Goal: Information Seeking & Learning: Learn about a topic

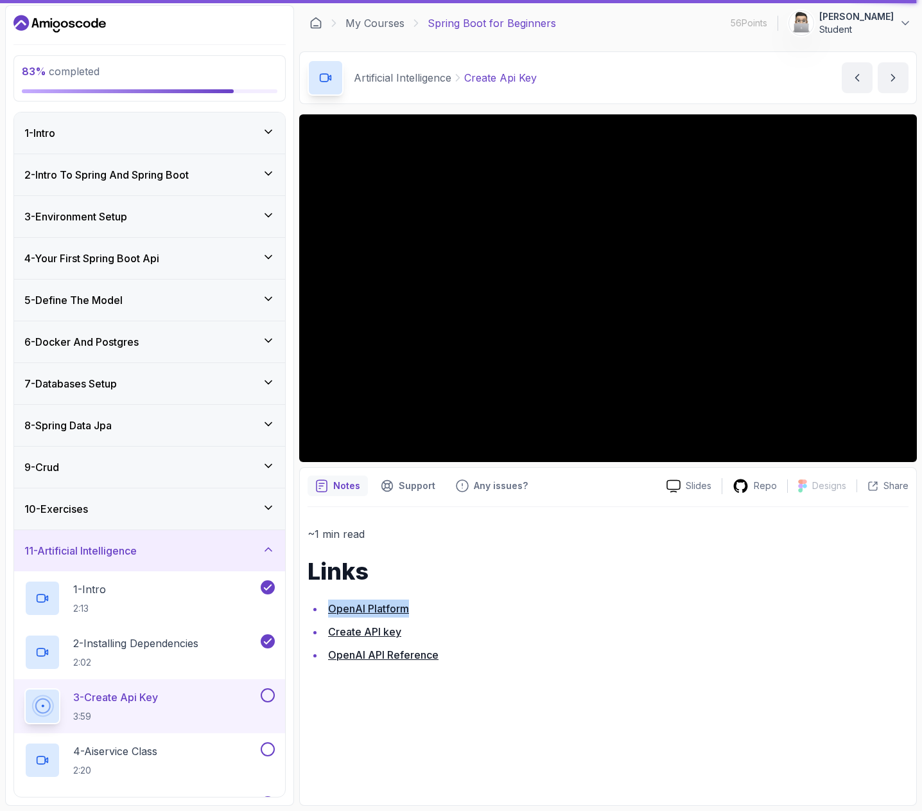
click at [380, 635] on link "Create API key" at bounding box center [364, 631] width 73 height 13
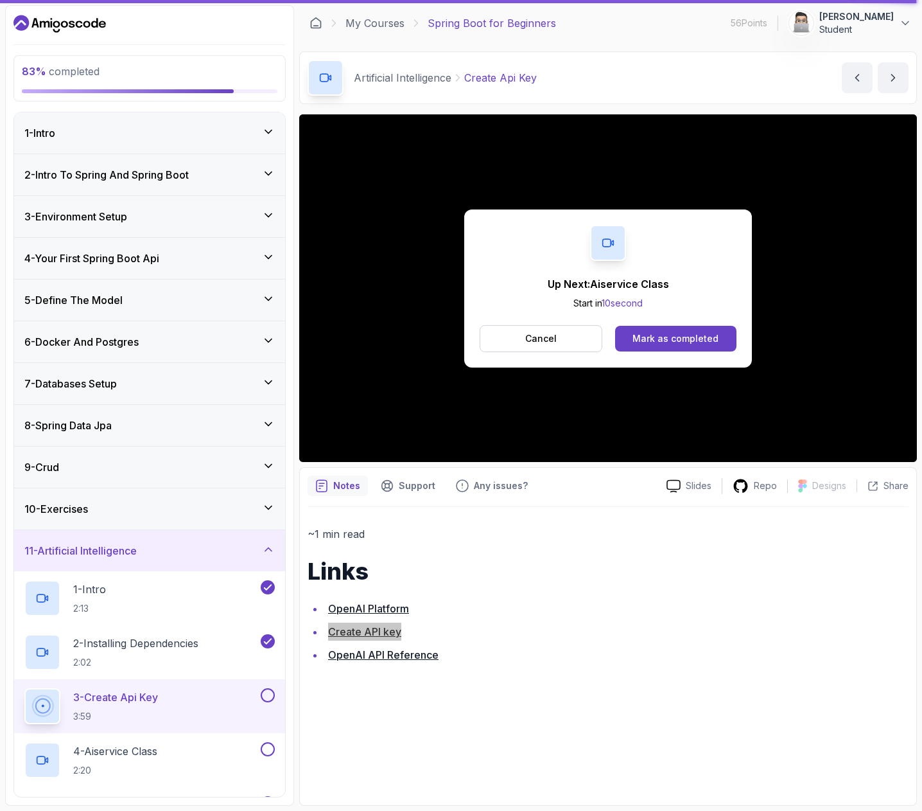
scroll to position [166, 0]
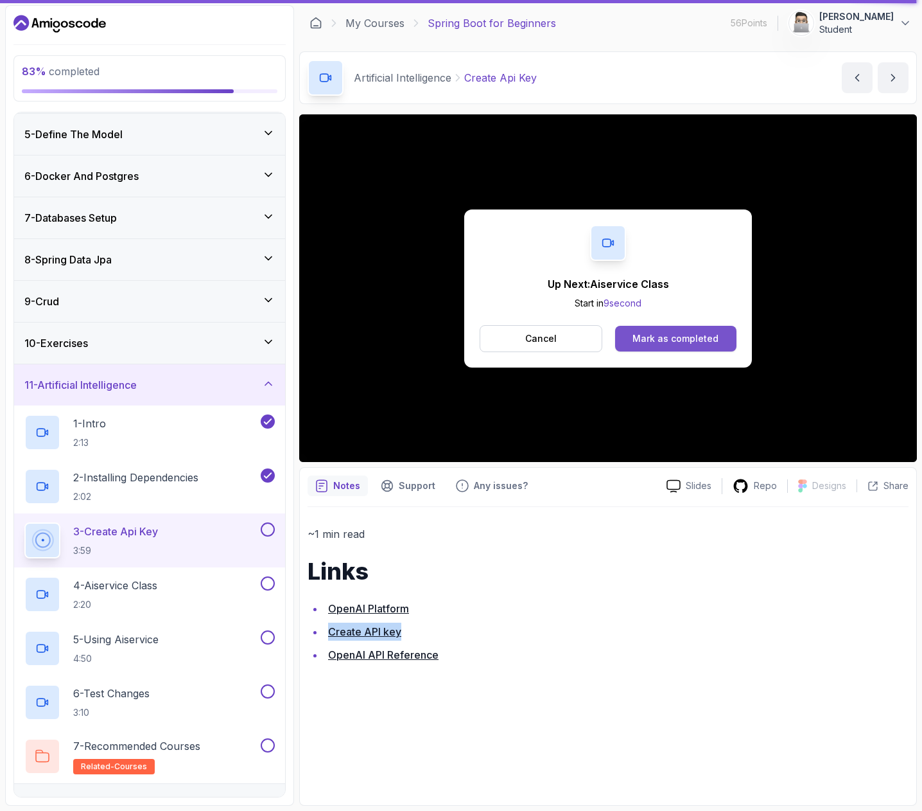
click at [662, 335] on div "Mark as completed" at bounding box center [676, 338] width 86 height 13
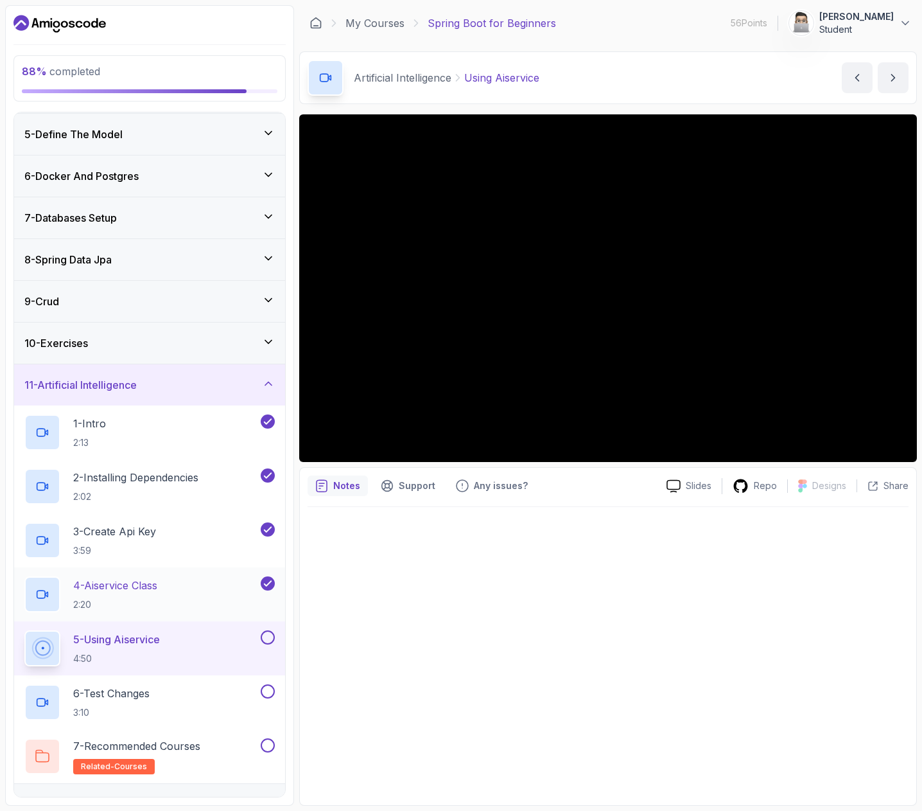
click at [182, 594] on div "4 - Aiservice Class 2:20" at bounding box center [141, 594] width 234 height 36
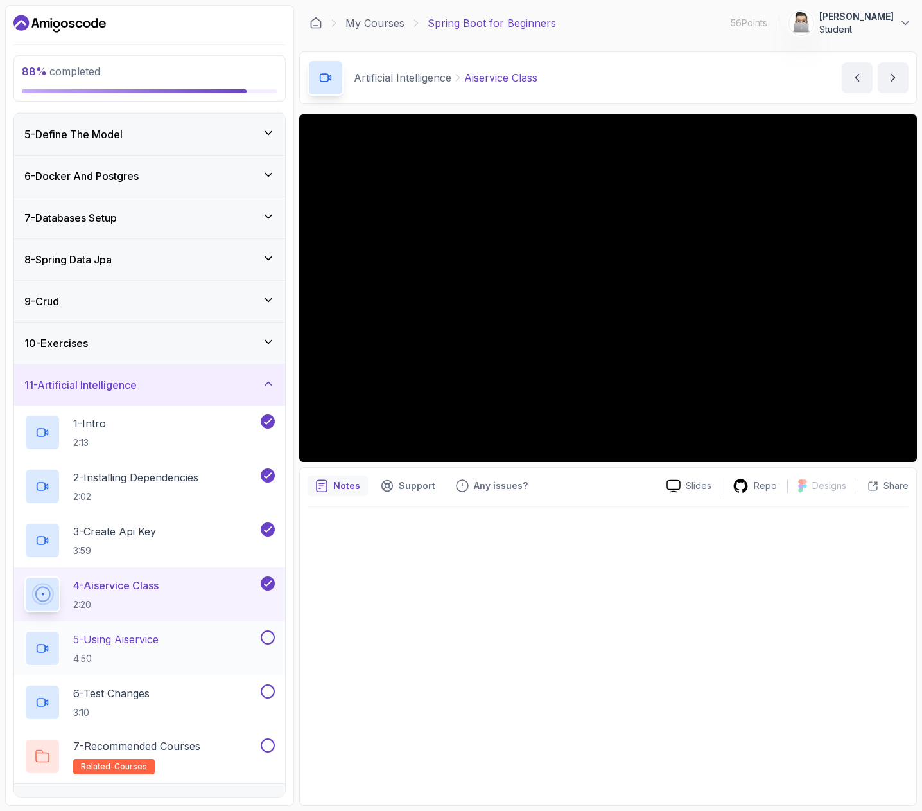
click at [181, 639] on div "5 - Using Aiservice 4:50" at bounding box center [141, 648] width 234 height 36
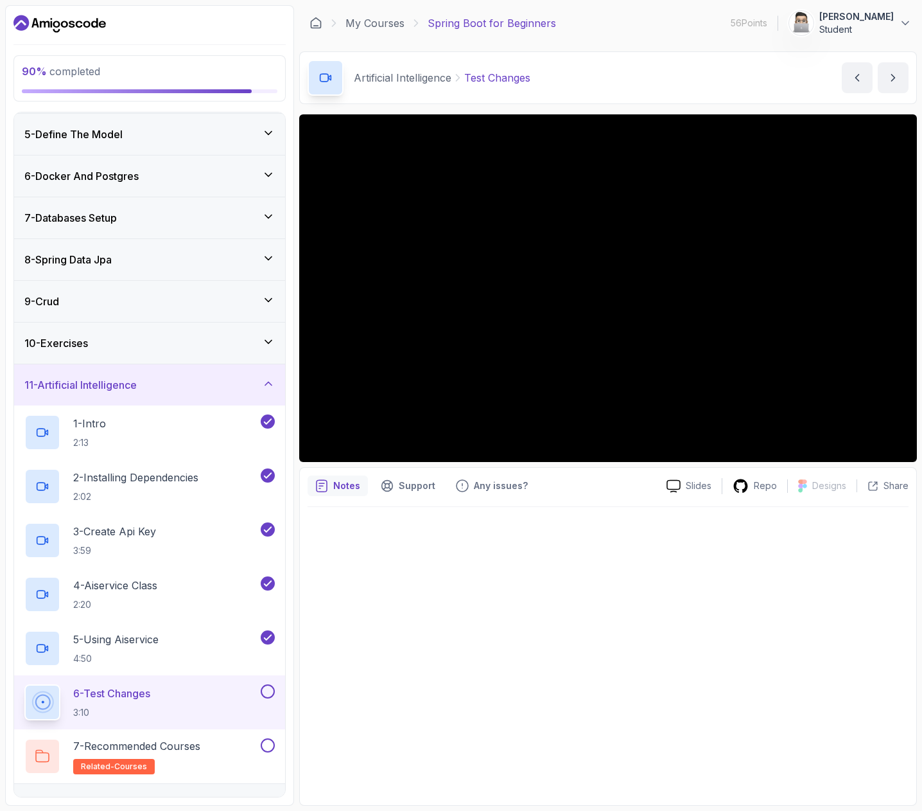
click at [269, 695] on button at bounding box center [268, 691] width 14 height 14
click at [233, 746] on div "7 - Recommended Courses related-courses" at bounding box center [141, 756] width 234 height 36
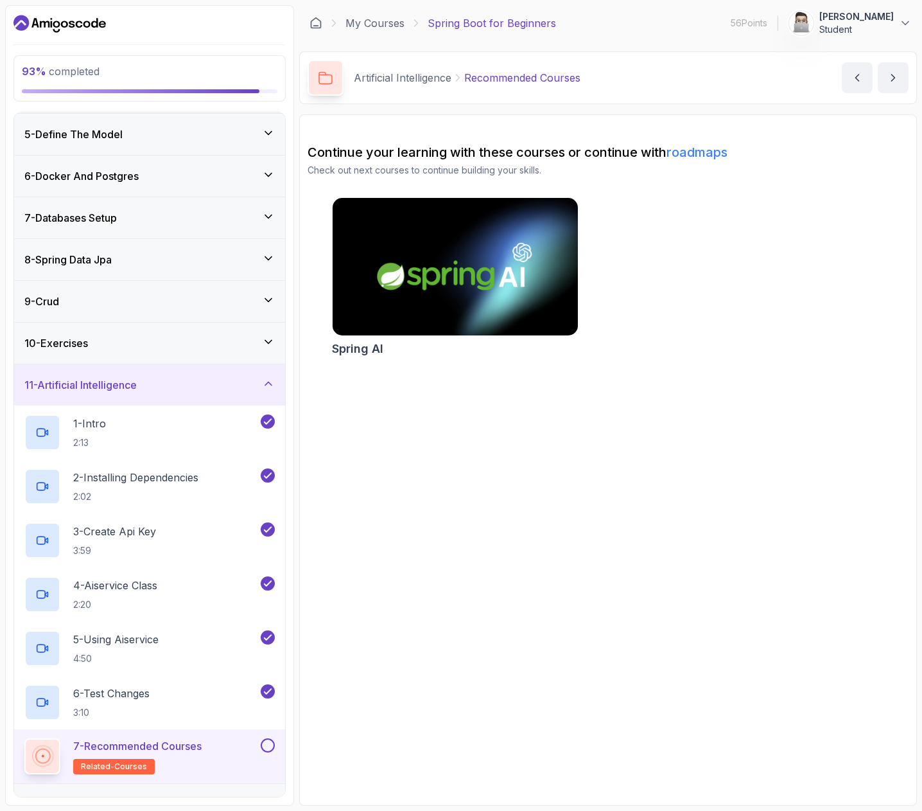
click at [267, 745] on button at bounding box center [268, 745] width 14 height 14
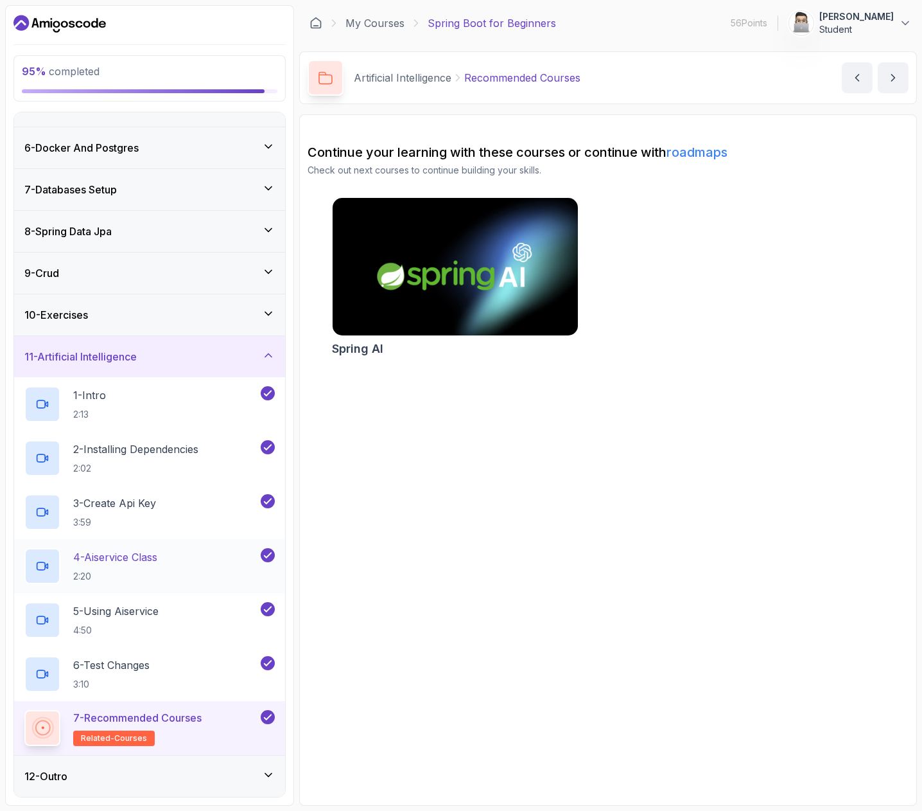
click at [249, 770] on div "12 - Outro" at bounding box center [149, 775] width 251 height 15
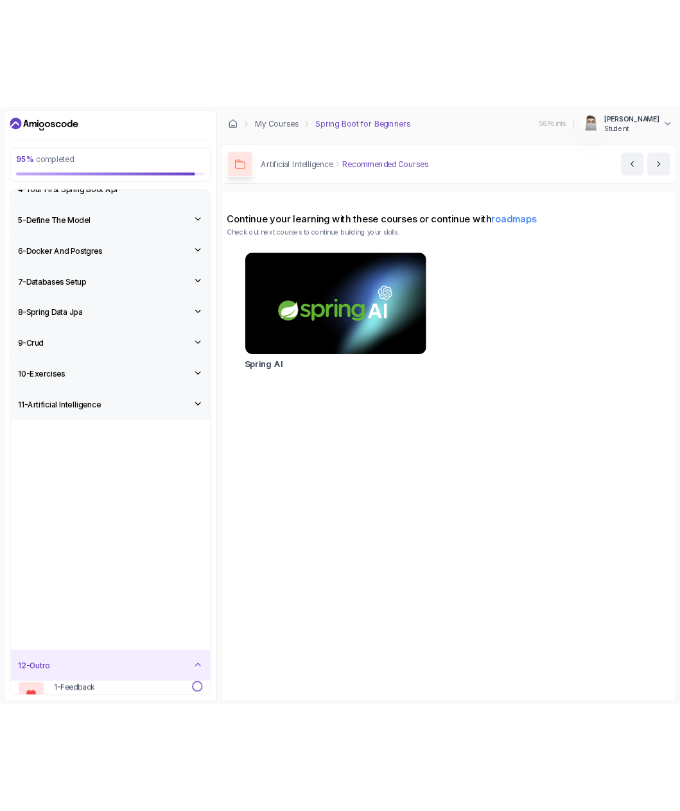
scroll to position [0, 0]
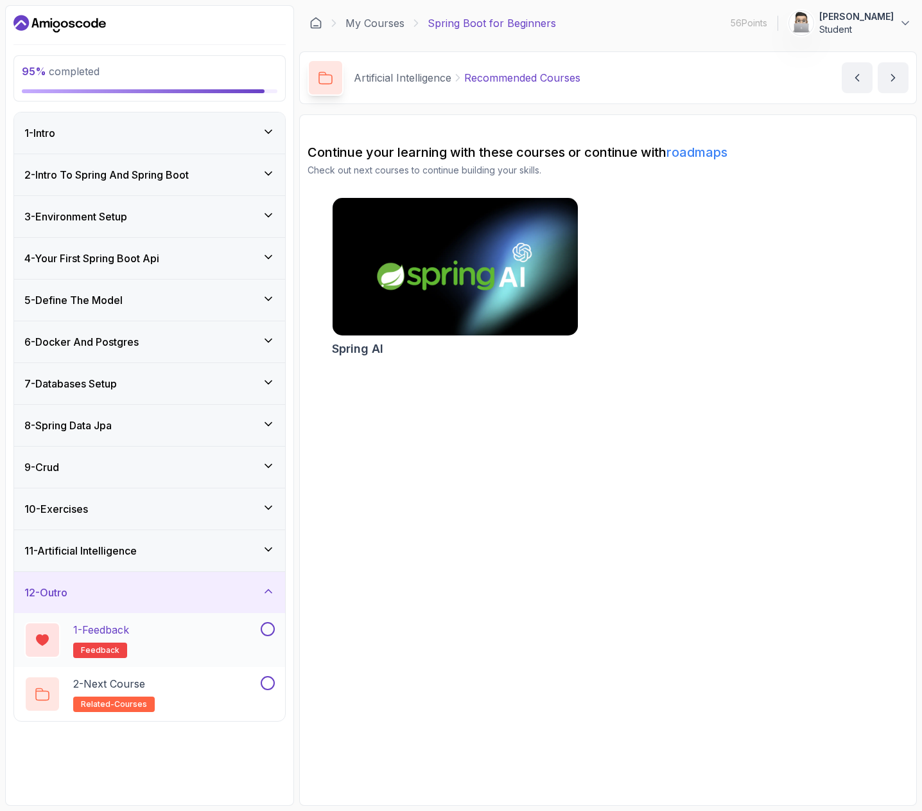
click at [204, 646] on div "1 - Feedback feedback" at bounding box center [141, 640] width 234 height 36
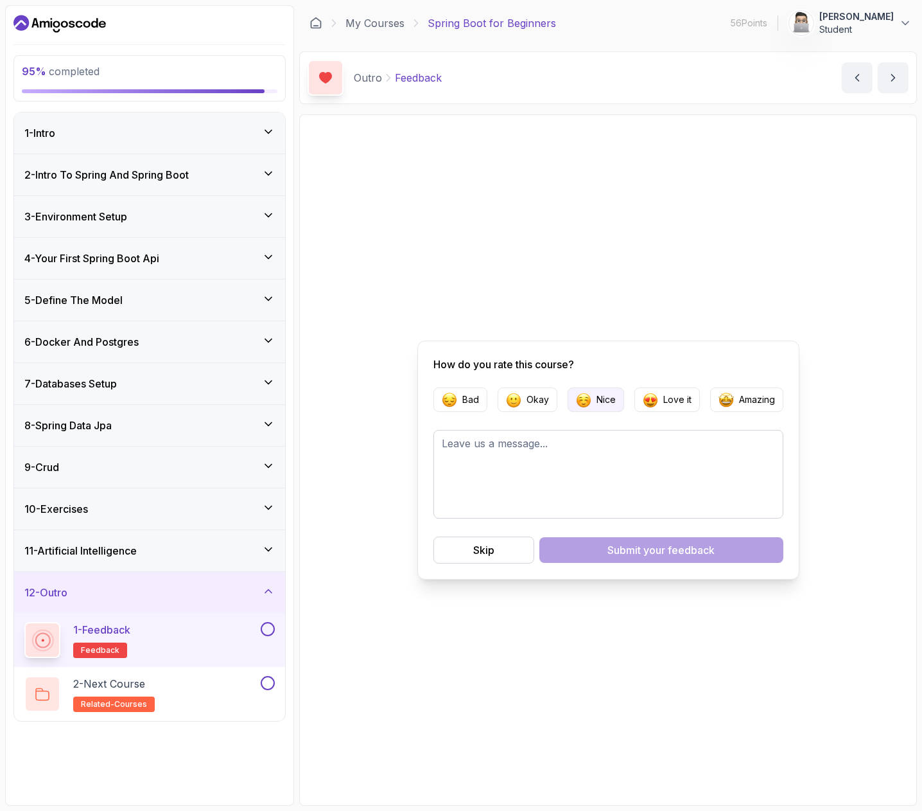
click at [620, 402] on button "Nice" at bounding box center [596, 399] width 57 height 24
click at [609, 551] on div "Submit your feedback" at bounding box center [661, 549] width 107 height 15
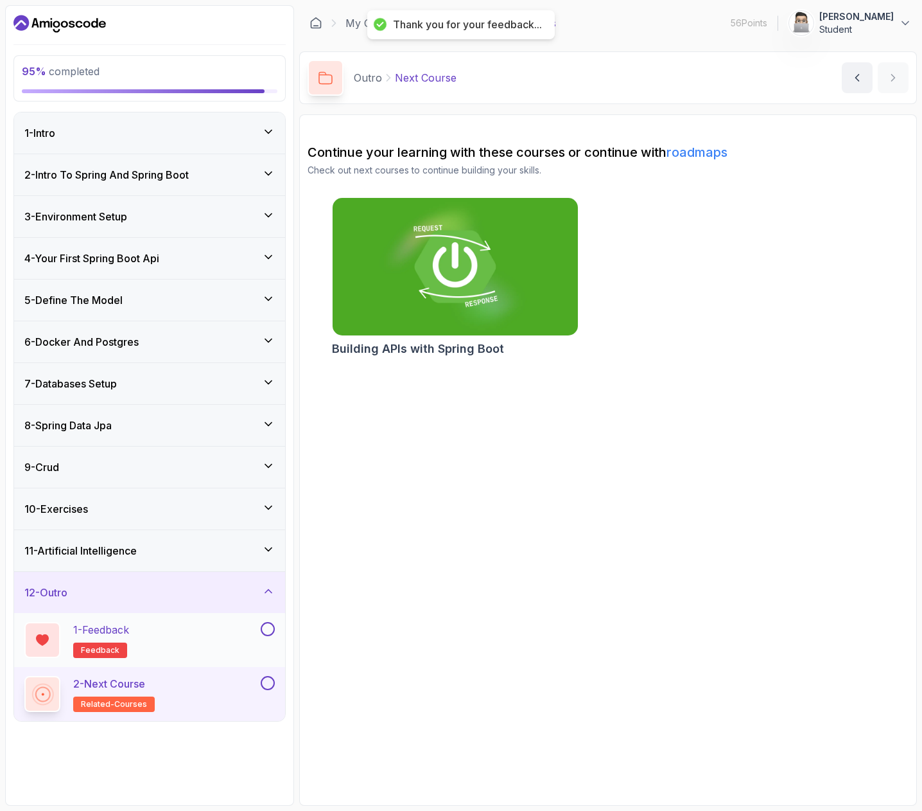
click at [269, 627] on button at bounding box center [268, 629] width 14 height 14
click at [237, 688] on div "2 - Next Course related-courses" at bounding box center [141, 694] width 234 height 36
click at [181, 686] on div "2 - Next Course related-courses" at bounding box center [141, 694] width 234 height 36
click at [268, 680] on button at bounding box center [268, 683] width 14 height 14
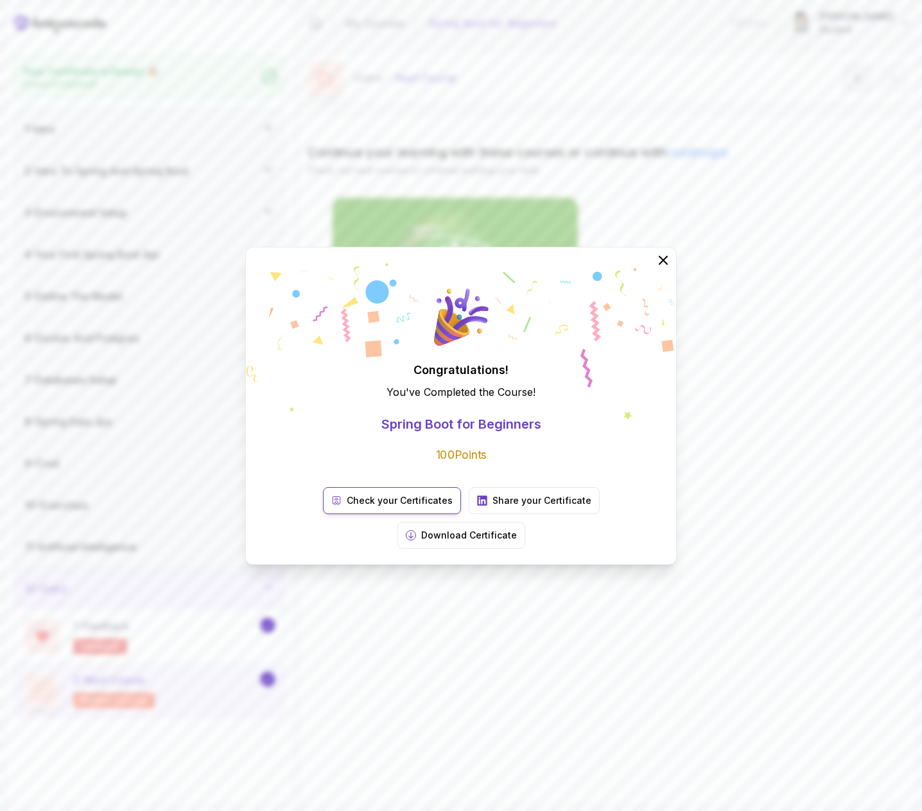
click at [365, 514] on link "Check your Certificates" at bounding box center [392, 500] width 138 height 27
click at [663, 268] on icon at bounding box center [663, 259] width 17 height 17
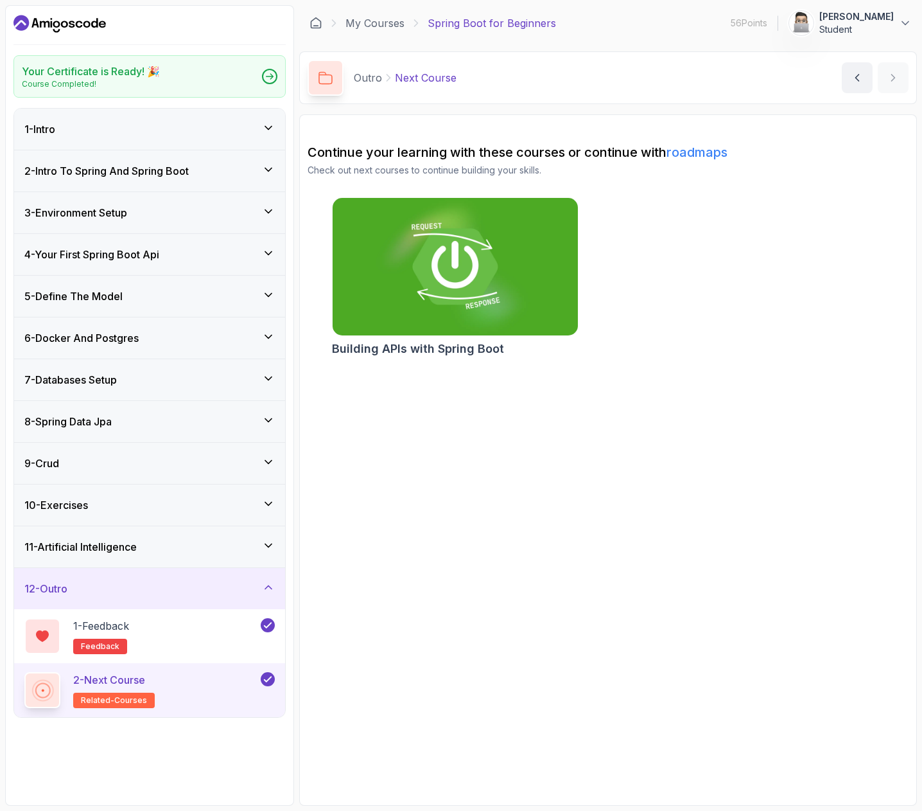
click at [456, 298] on img at bounding box center [455, 267] width 258 height 145
click at [500, 238] on img at bounding box center [455, 267] width 258 height 145
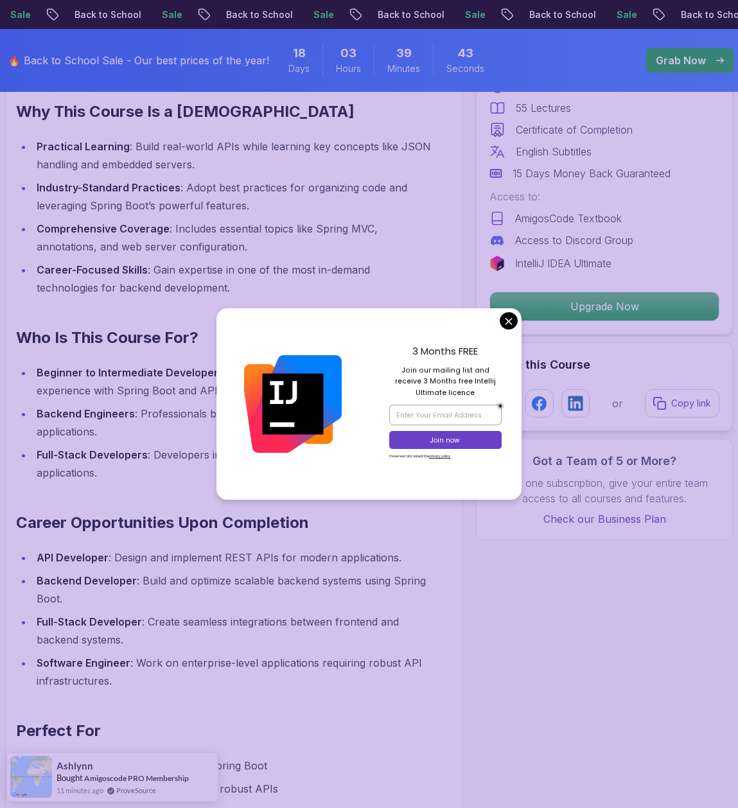
scroll to position [1122, 0]
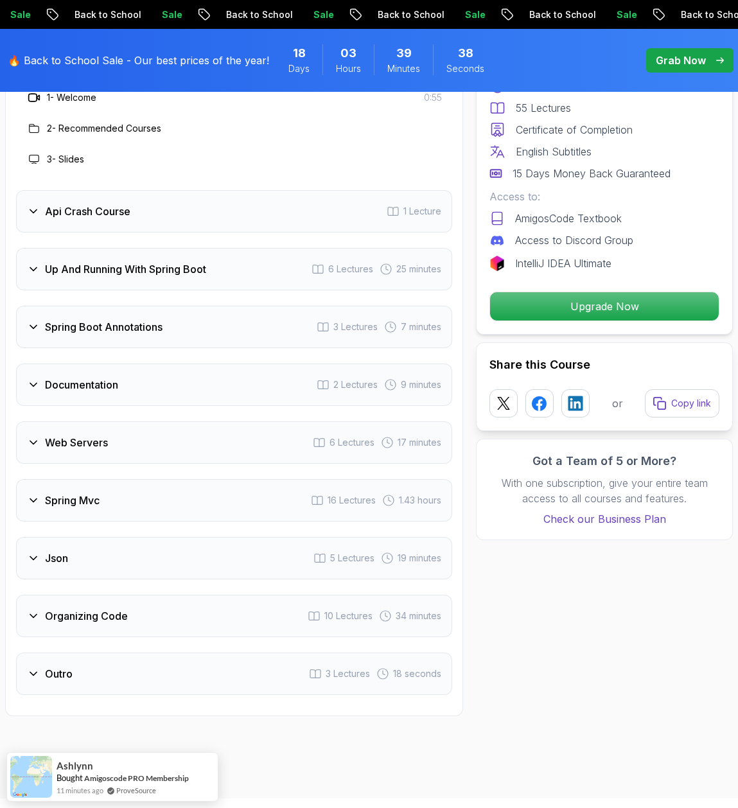
scroll to position [2280, 0]
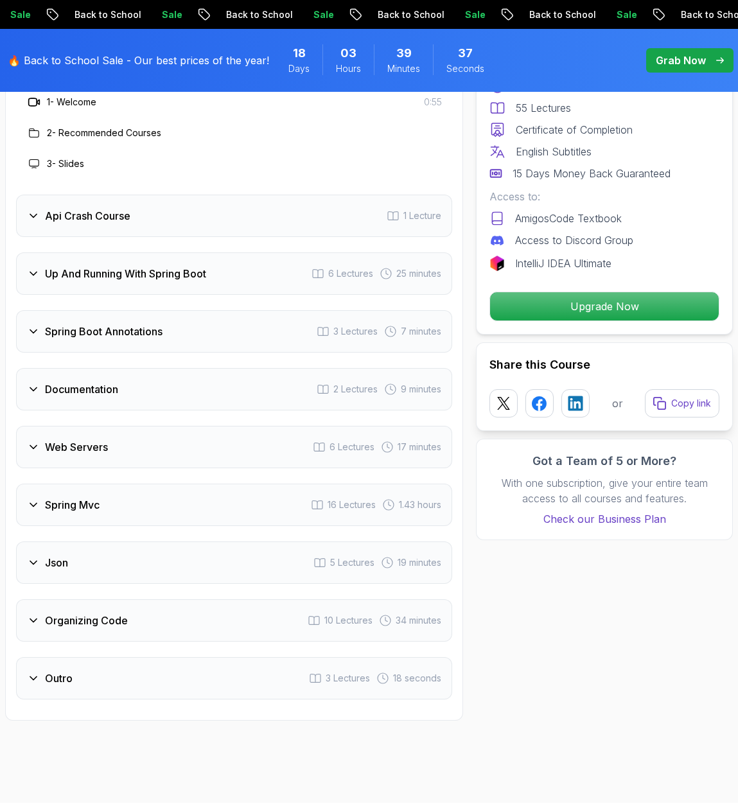
click at [143, 446] on div "Web Servers 6 Lectures 17 minutes" at bounding box center [234, 447] width 436 height 42
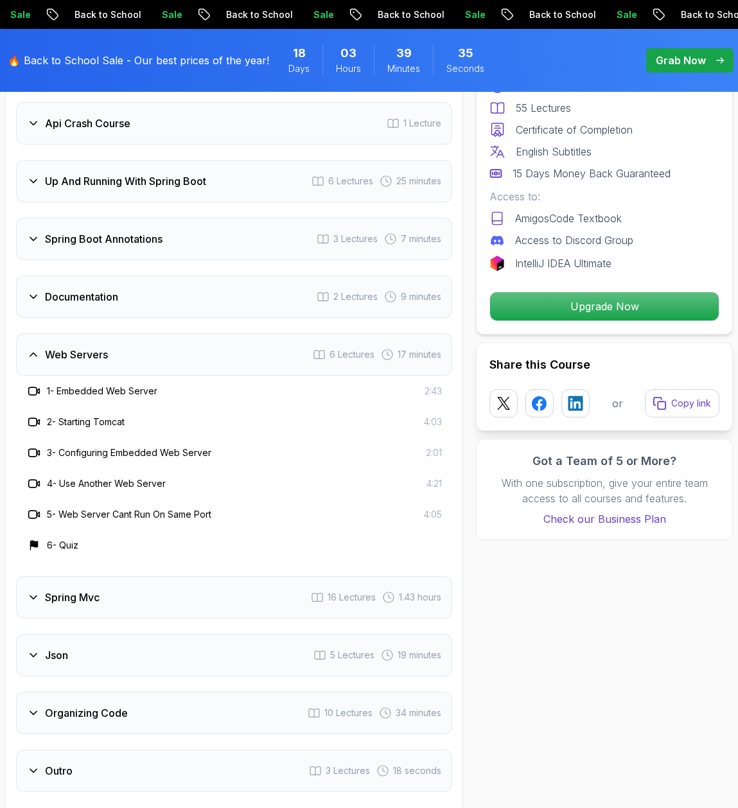
click at [137, 357] on div "Web Servers 6 Lectures 17 minutes" at bounding box center [234, 354] width 436 height 42
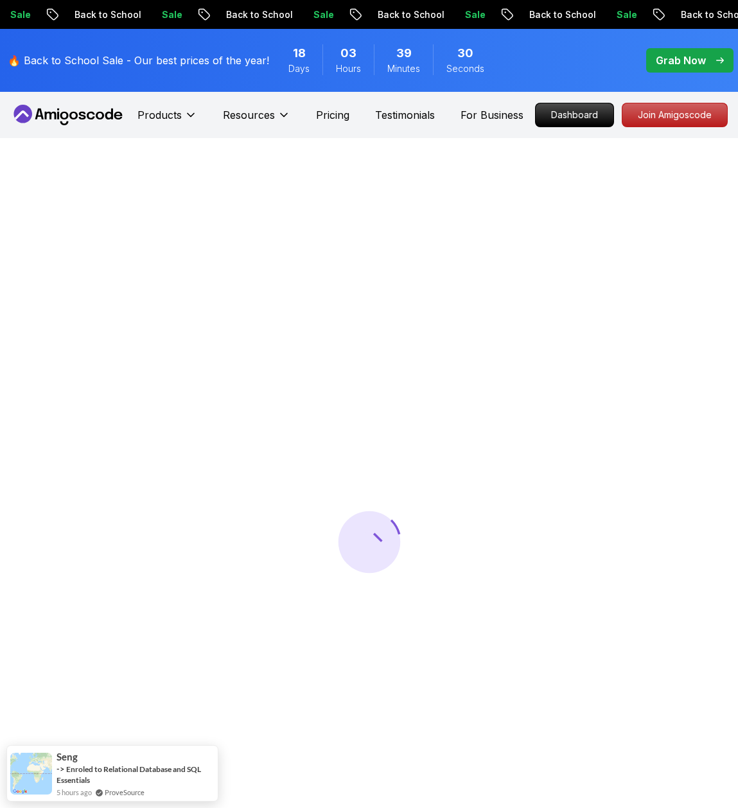
click at [464, 58] on span "30" at bounding box center [465, 53] width 16 height 18
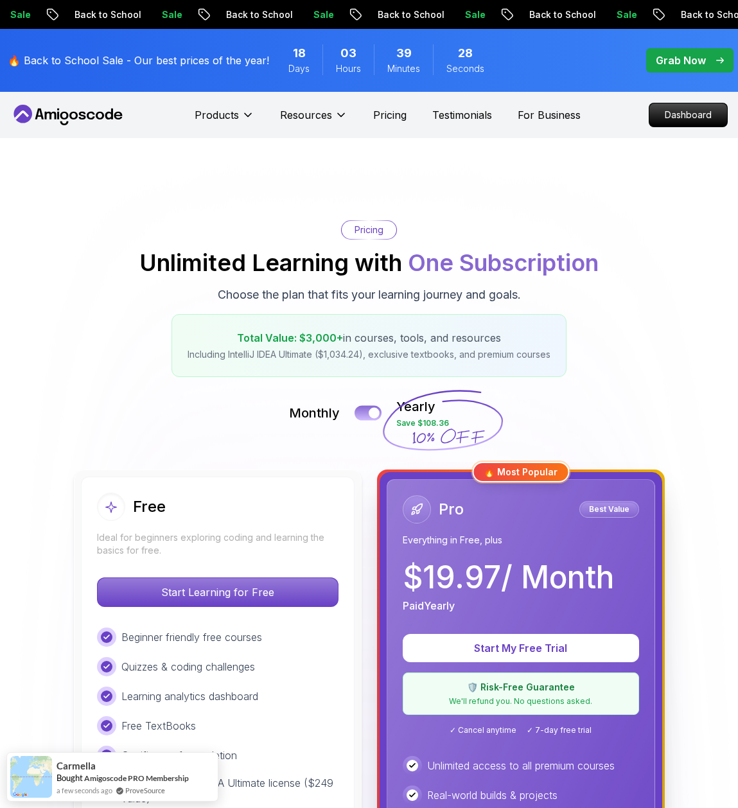
click at [372, 416] on div at bounding box center [374, 413] width 11 height 11
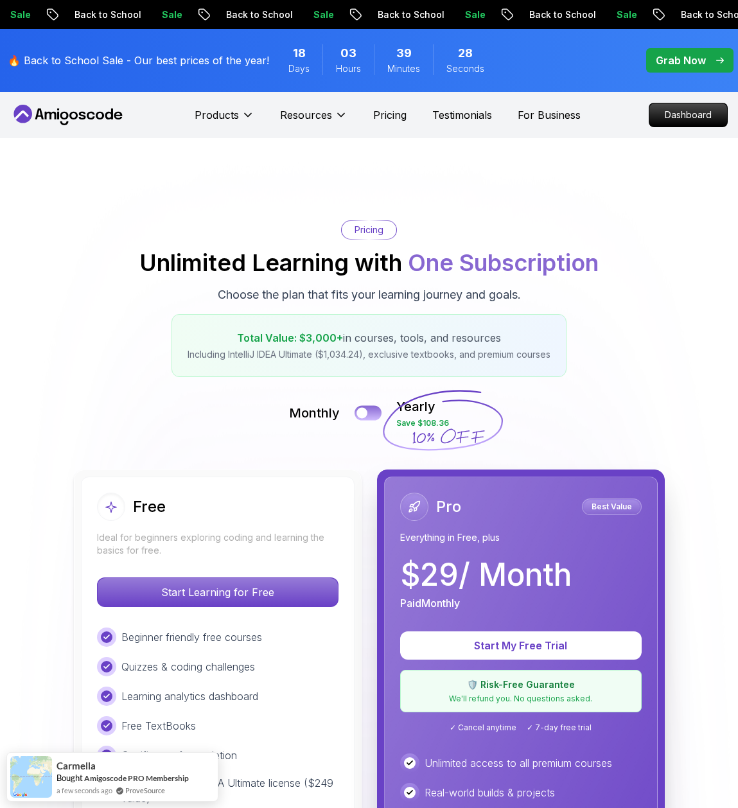
click at [372, 416] on button at bounding box center [368, 412] width 27 height 15
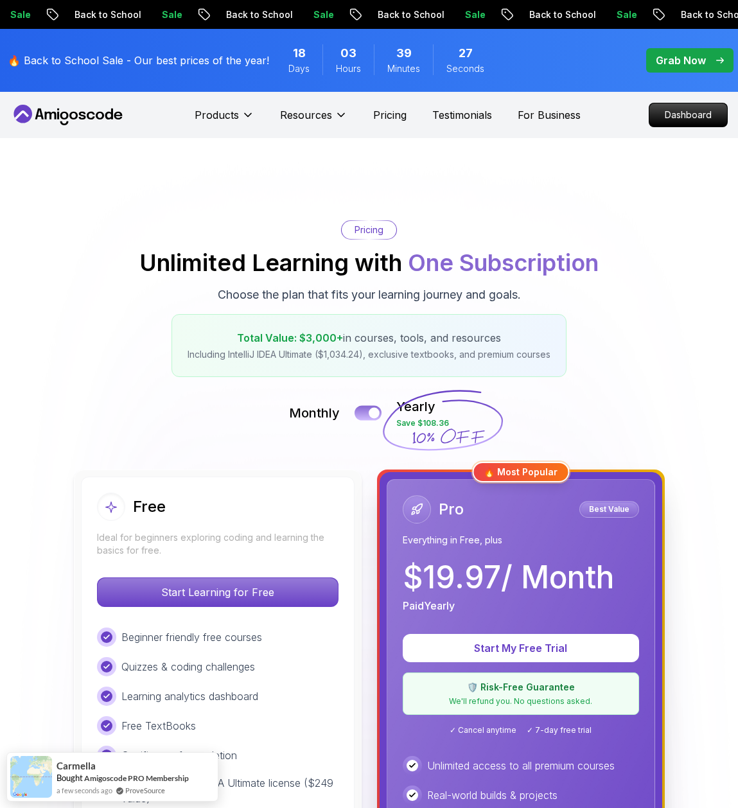
click at [372, 416] on div at bounding box center [374, 413] width 11 height 11
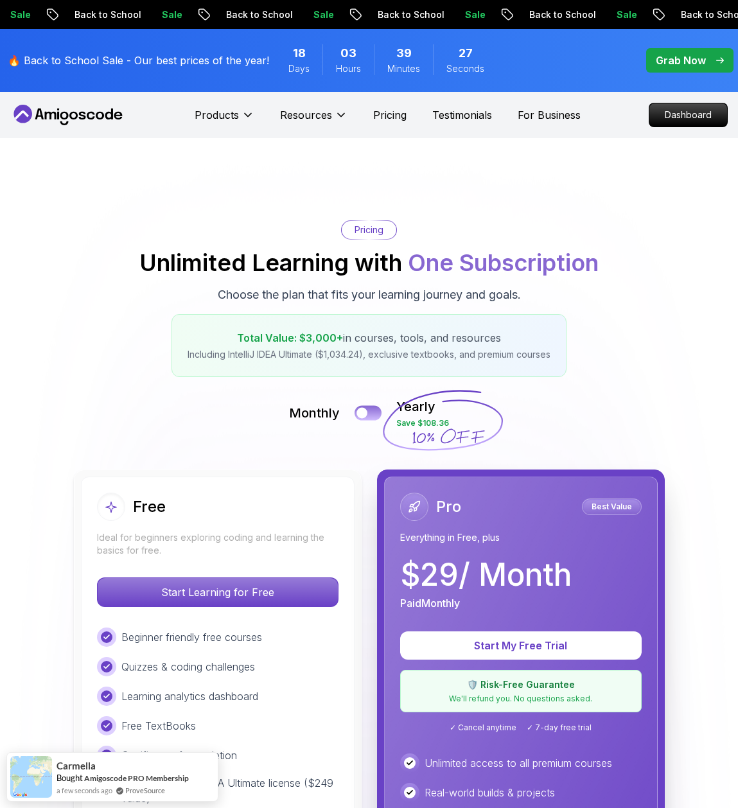
click at [372, 416] on button at bounding box center [368, 412] width 27 height 15
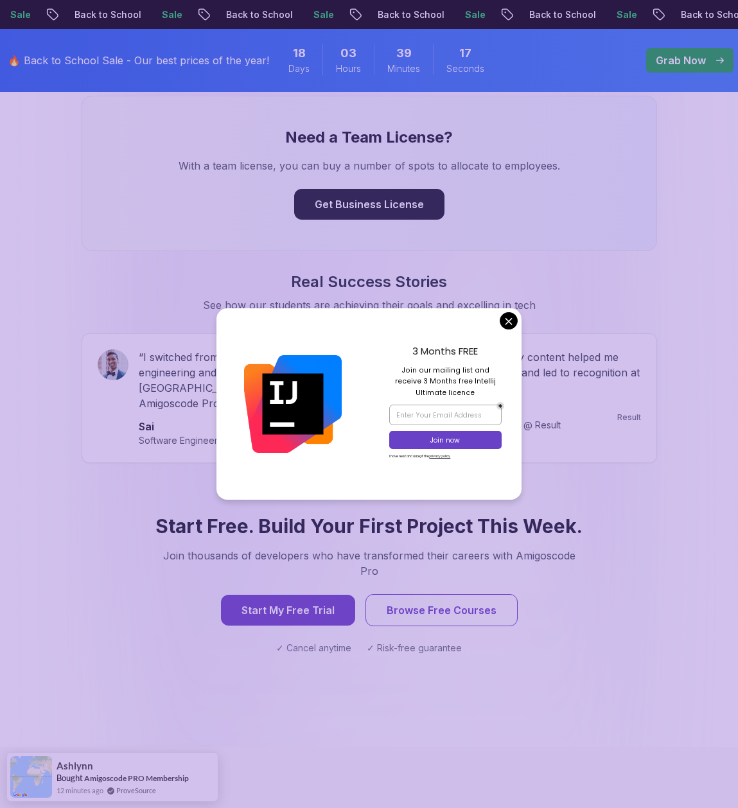
scroll to position [1519, 0]
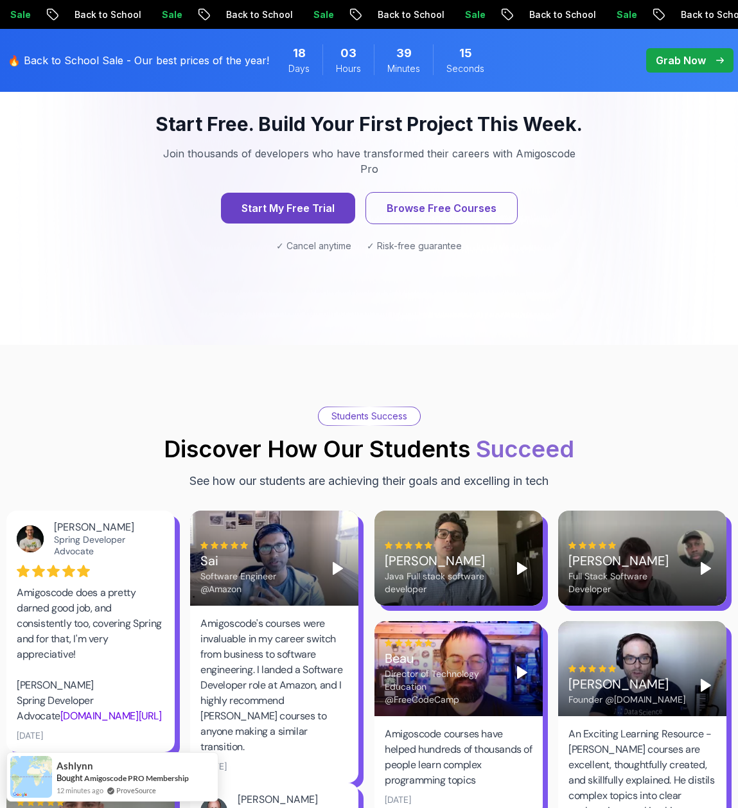
scroll to position [1994, 0]
